Goal: Task Accomplishment & Management: Manage account settings

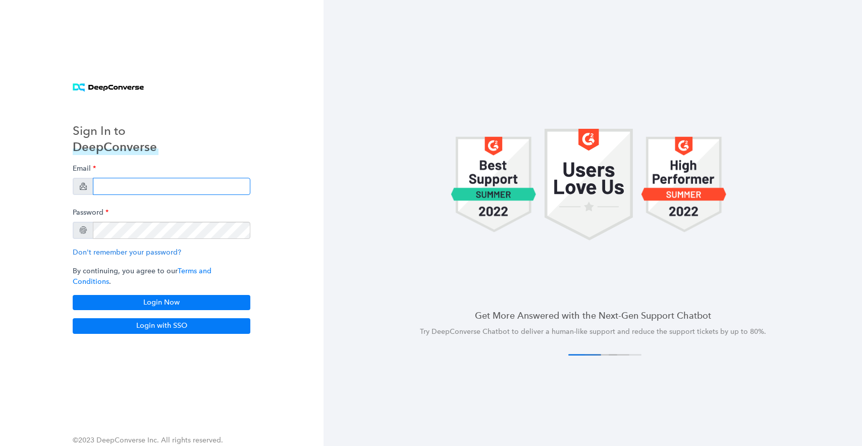
click at [121, 189] on input "email" at bounding box center [171, 186] width 157 height 17
type input "manoj.das+wpoc@workato.com"
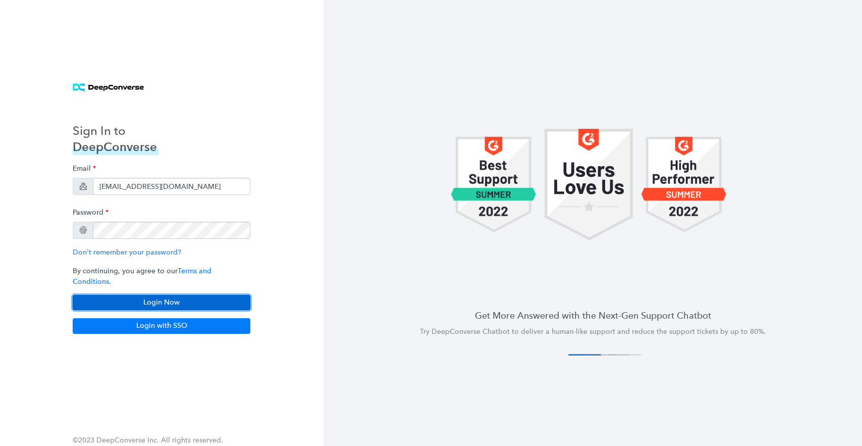
click at [177, 299] on button "Login Now" at bounding box center [162, 302] width 178 height 15
